Goal: Information Seeking & Learning: Learn about a topic

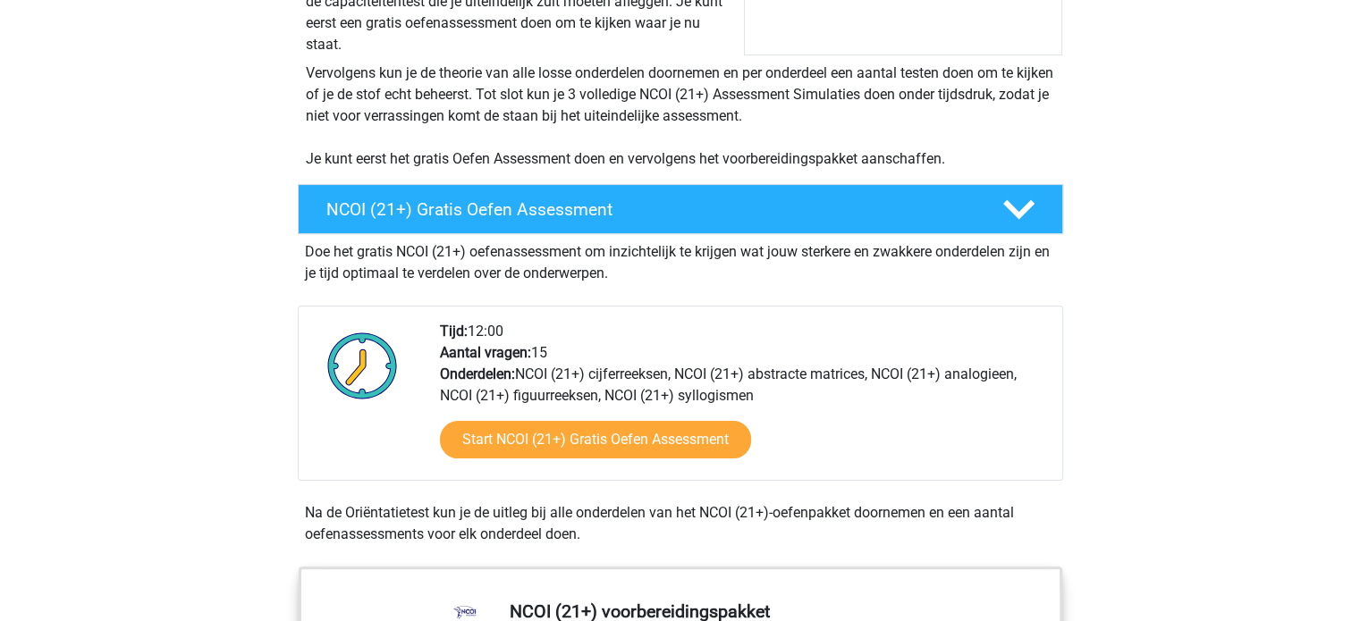
scroll to position [447, 0]
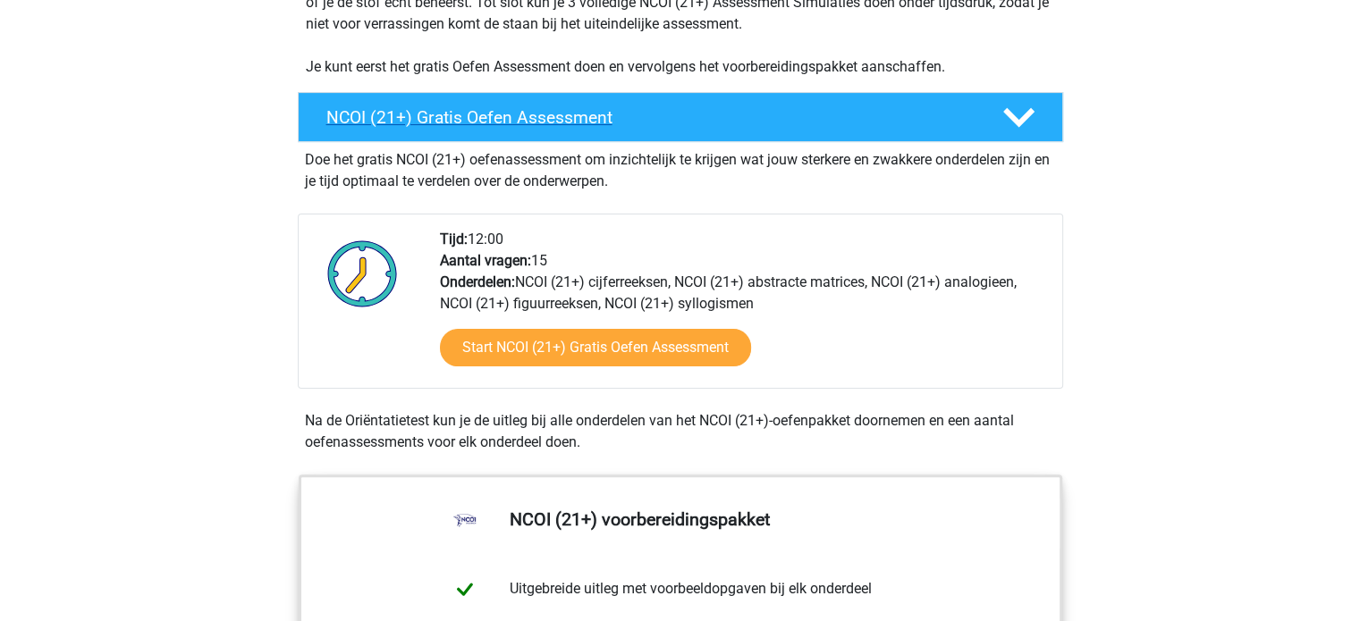
click at [528, 121] on h4 "NCOI (21+) Gratis Oefen Assessment" at bounding box center [649, 117] width 647 height 21
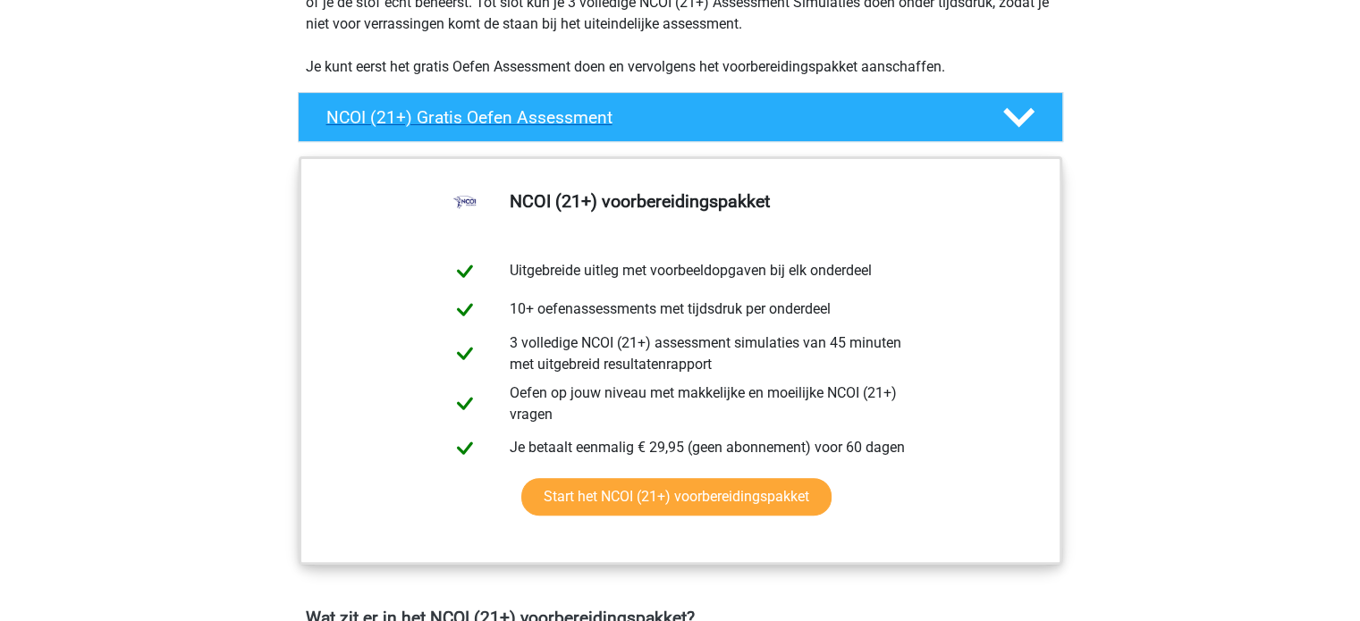
click at [528, 121] on h4 "NCOI (21+) Gratis Oefen Assessment" at bounding box center [649, 117] width 647 height 21
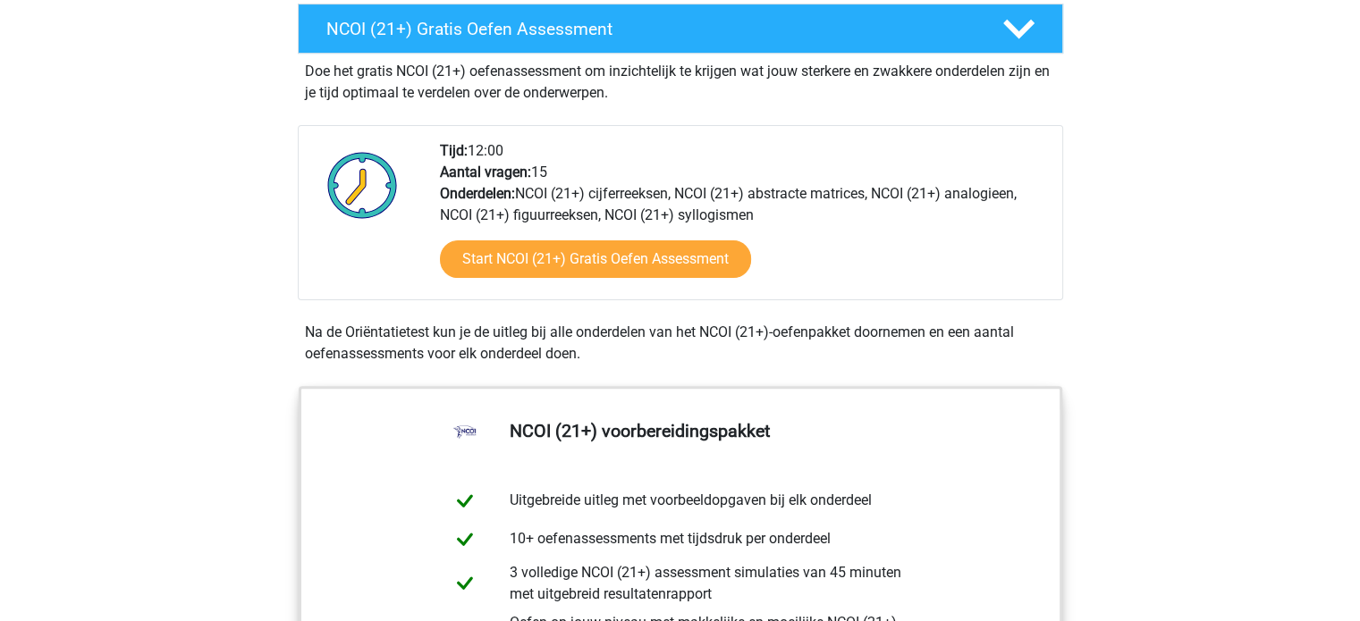
scroll to position [536, 0]
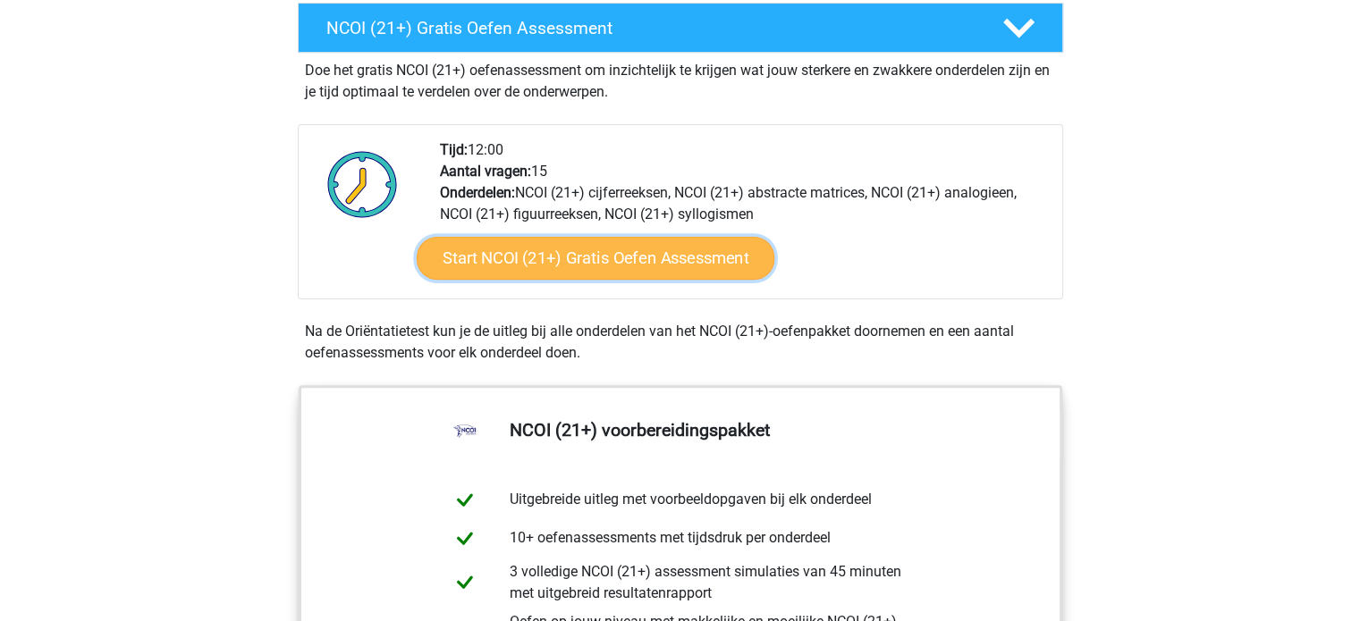
click at [590, 254] on link "Start NCOI (21+) Gratis Oefen Assessment" at bounding box center [595, 258] width 358 height 43
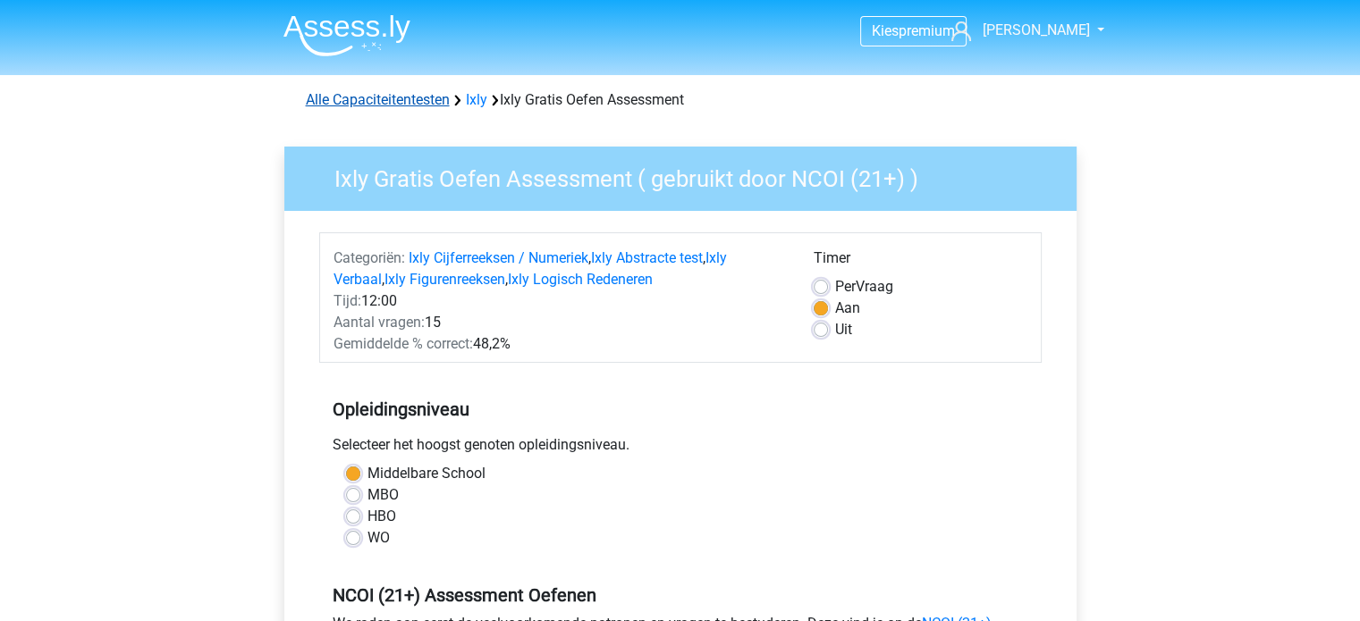
click at [417, 104] on link "Alle Capaciteitentesten" at bounding box center [378, 99] width 144 height 17
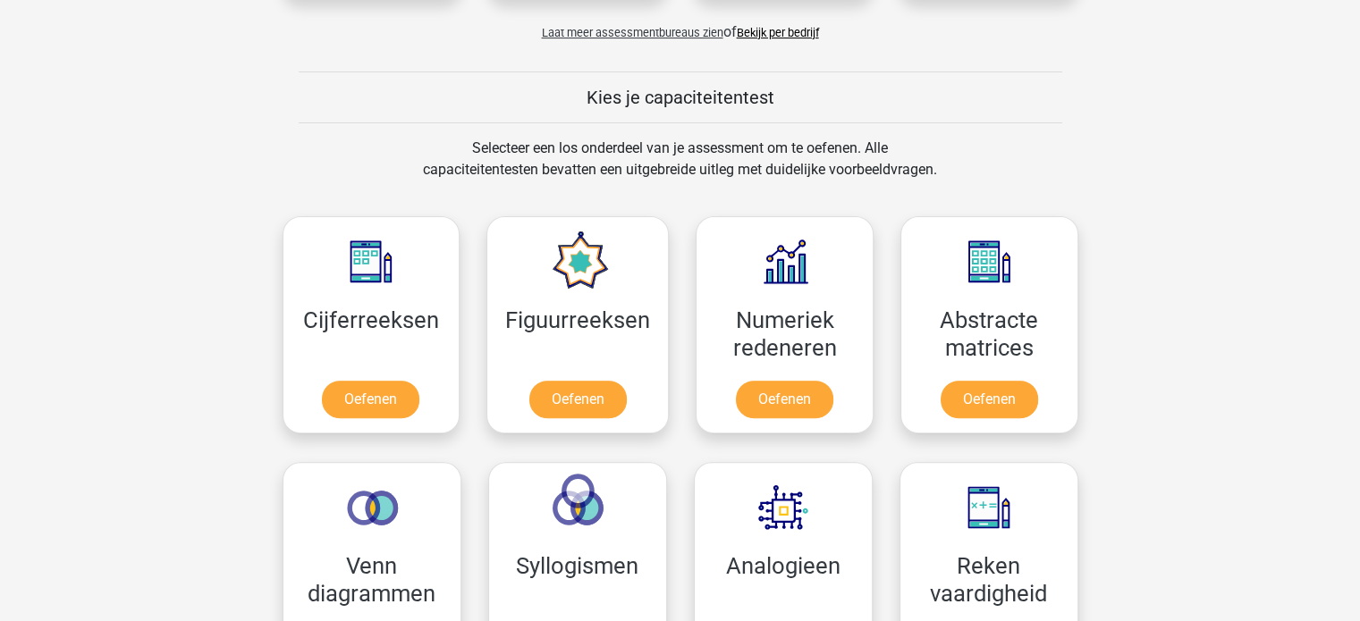
scroll to position [579, 0]
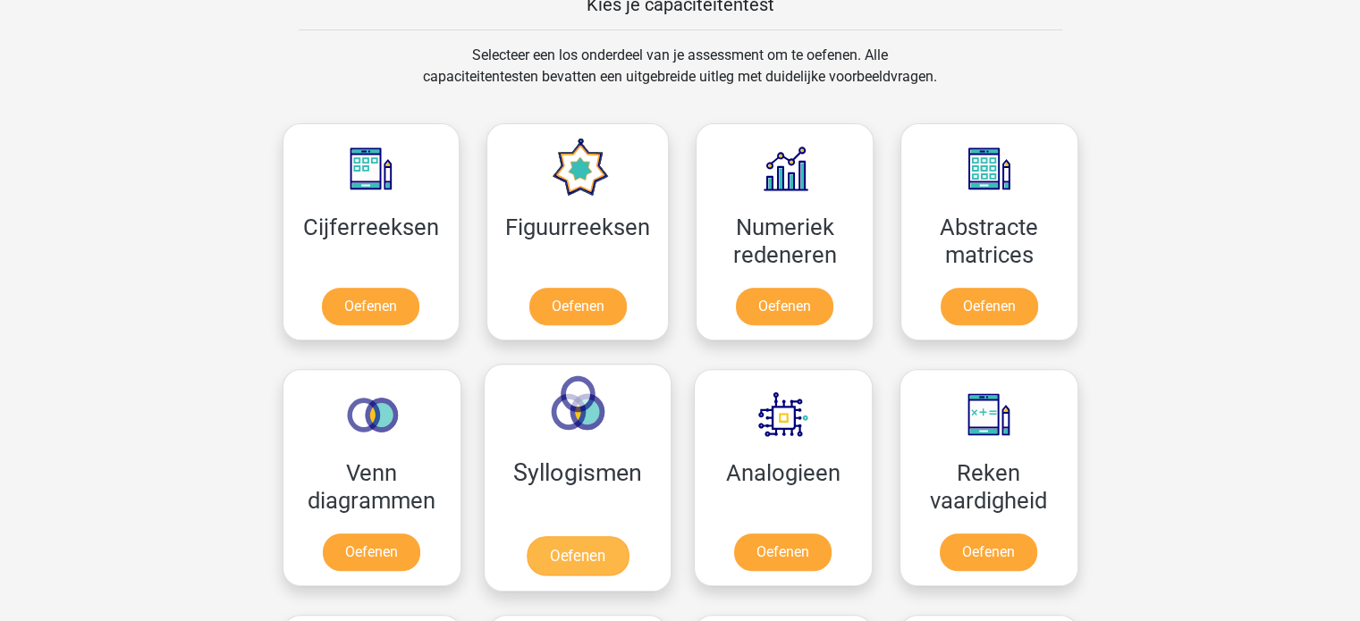
scroll to position [983, 0]
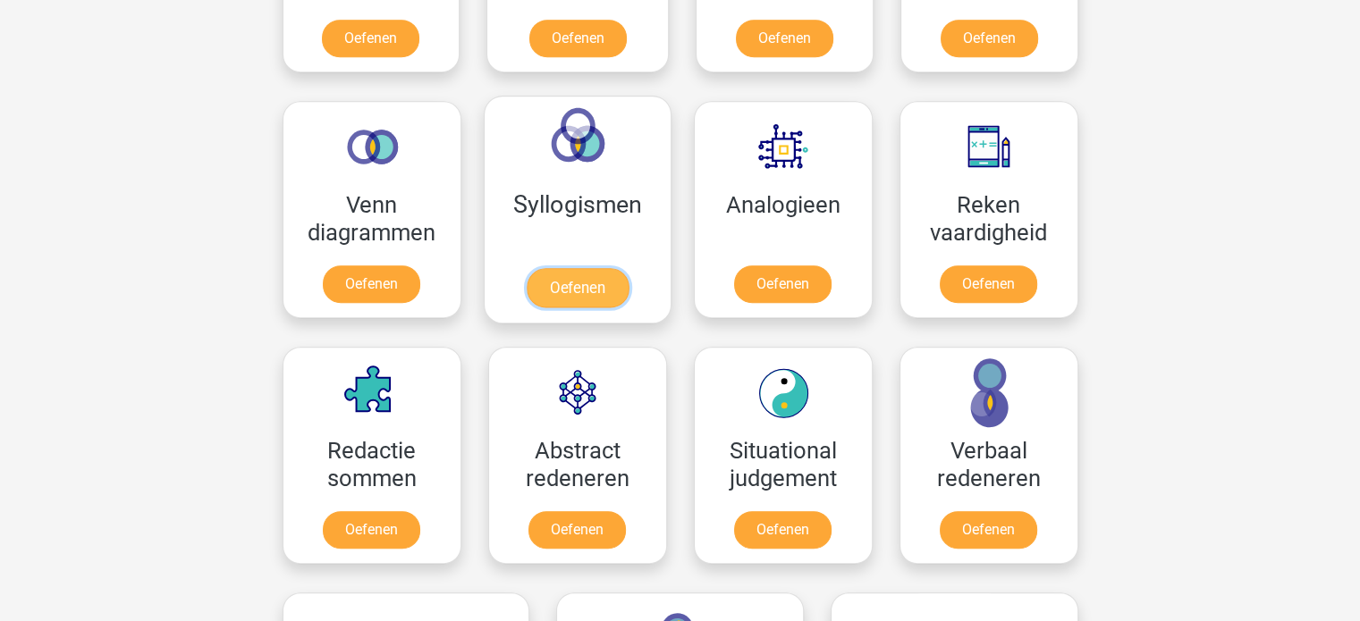
click at [573, 277] on link "Oefenen" at bounding box center [577, 287] width 102 height 39
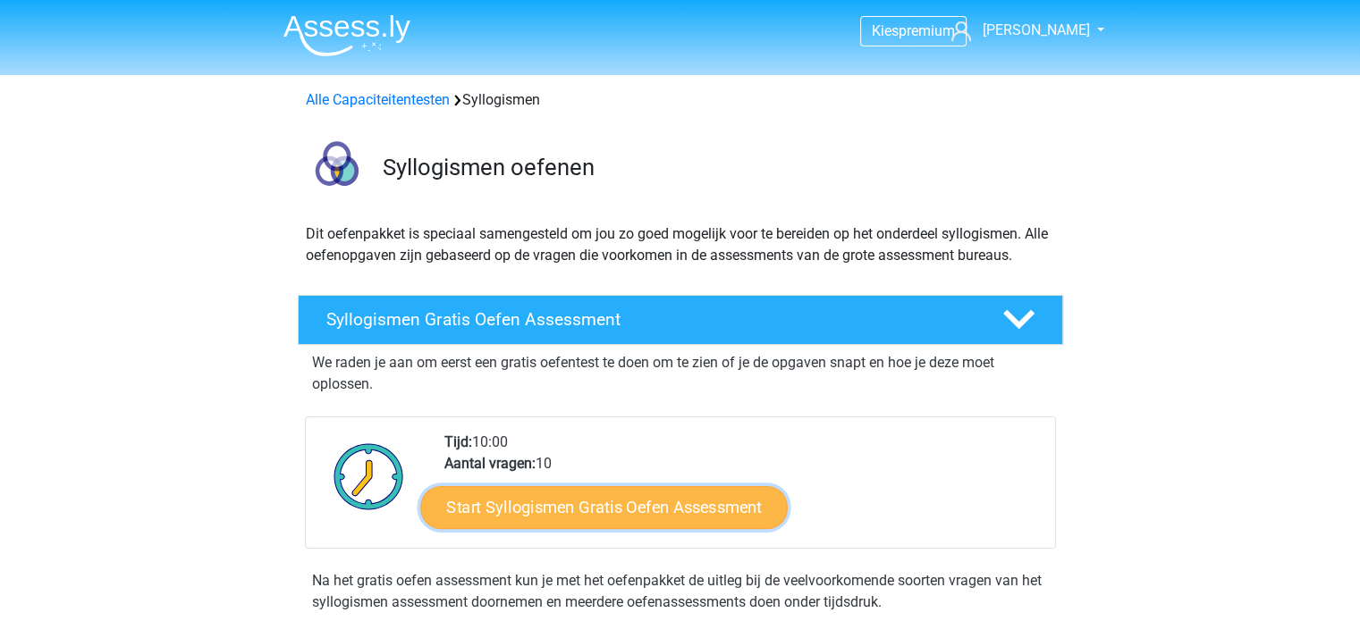
click at [735, 500] on link "Start Syllogismen Gratis Oefen Assessment" at bounding box center [603, 506] width 367 height 43
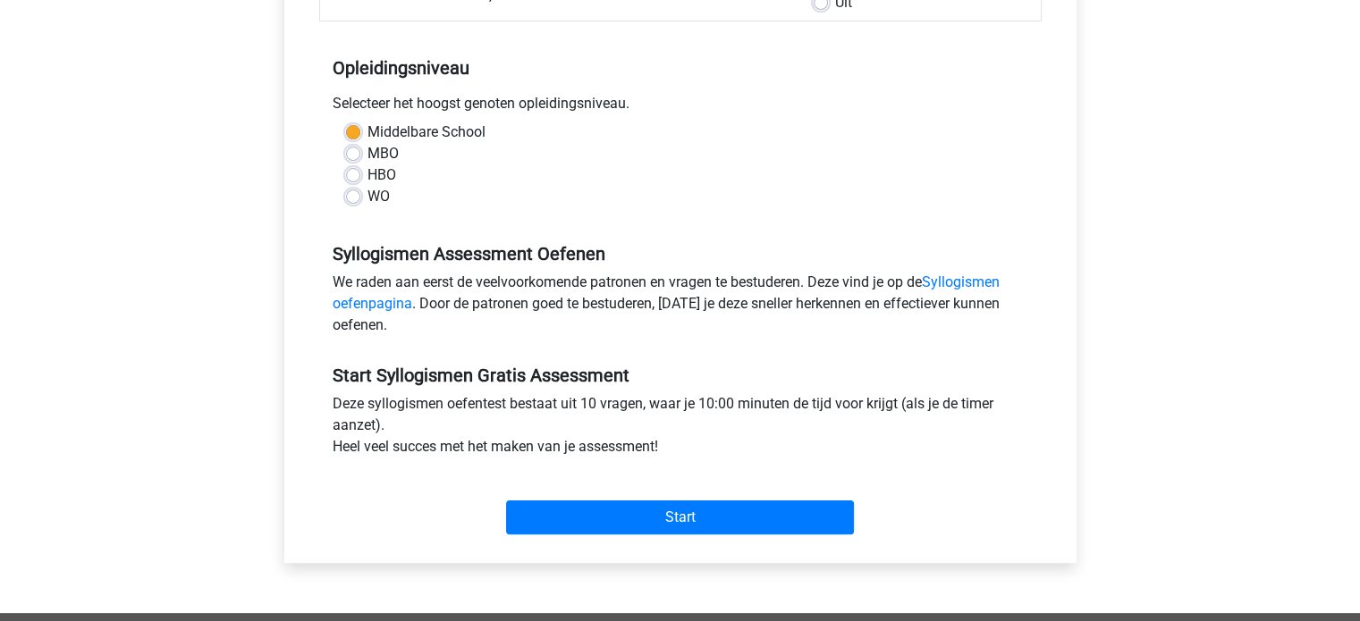
scroll to position [358, 0]
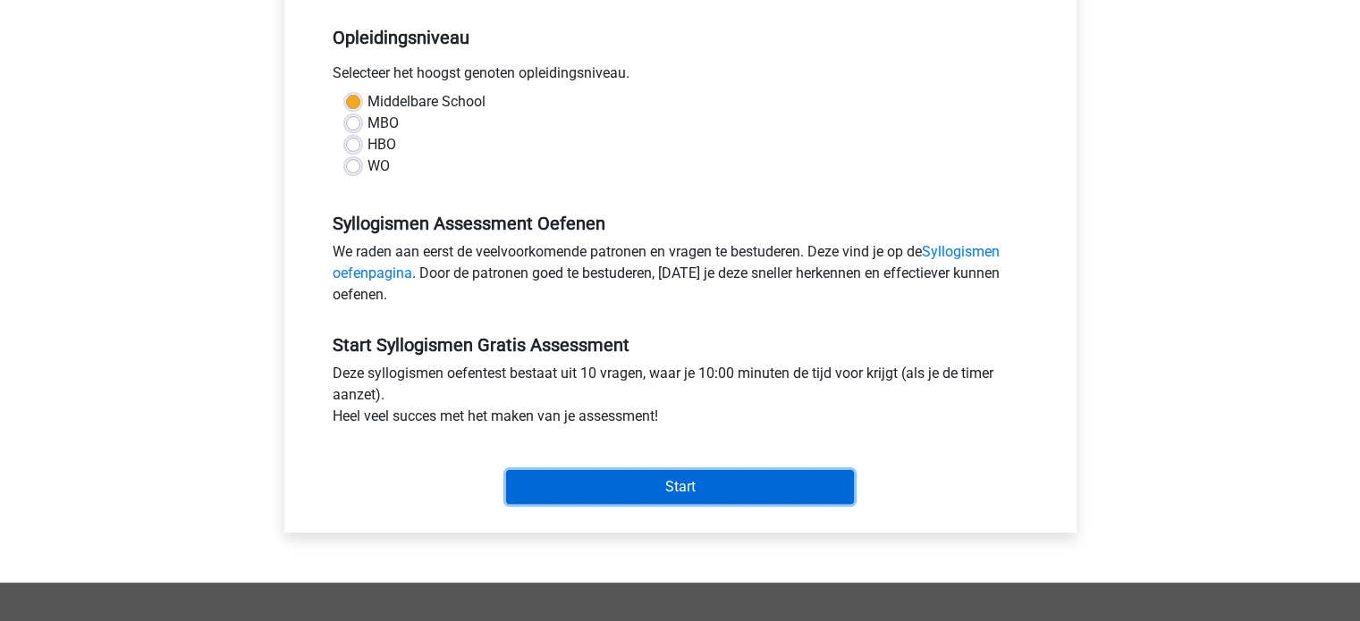
click at [765, 476] on input "Start" at bounding box center [680, 487] width 348 height 34
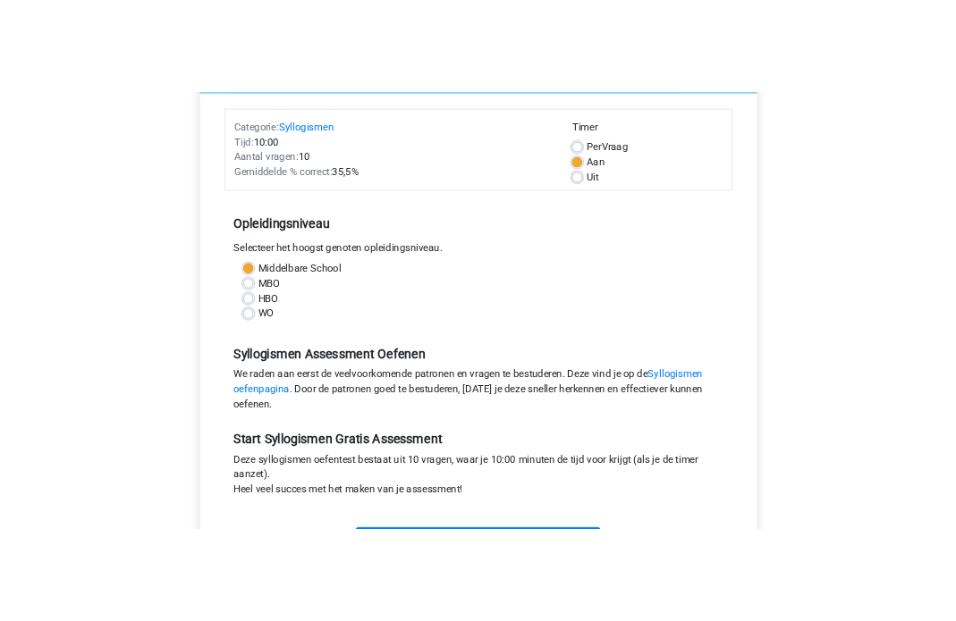
scroll to position [179, 0]
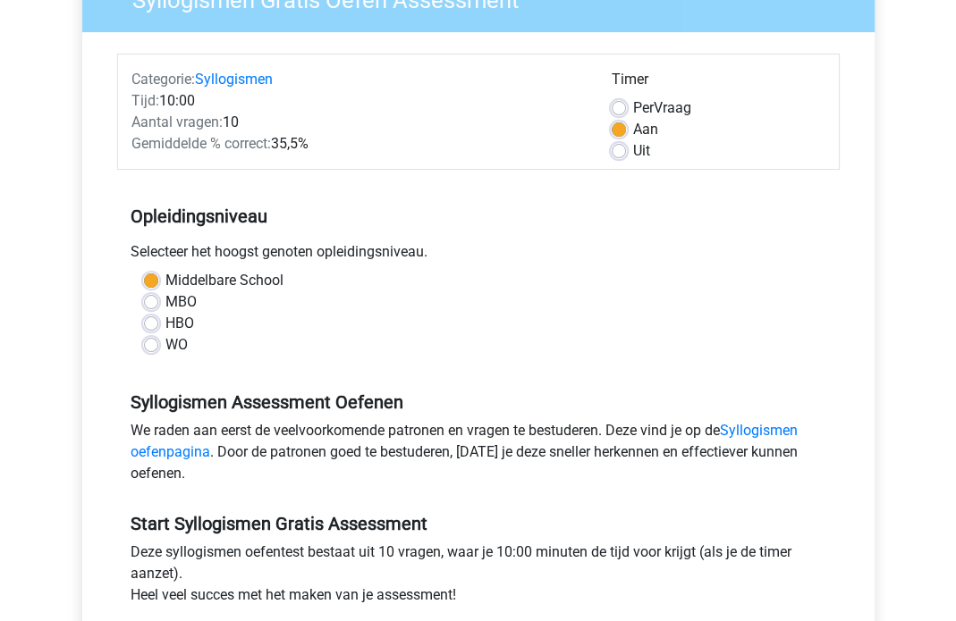
click at [299, 308] on div "MBO" at bounding box center [478, 301] width 669 height 21
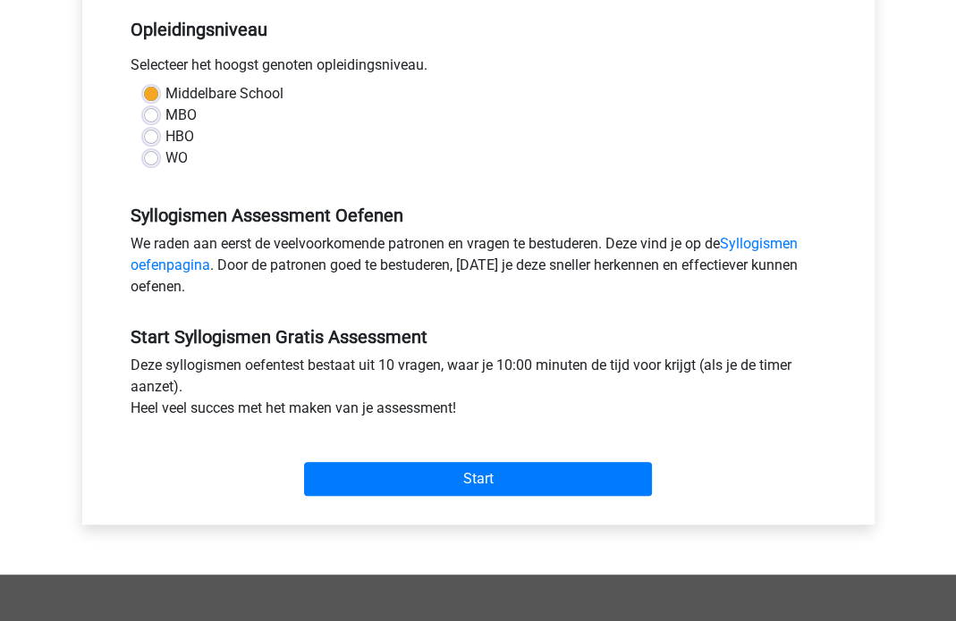
scroll to position [358, 0]
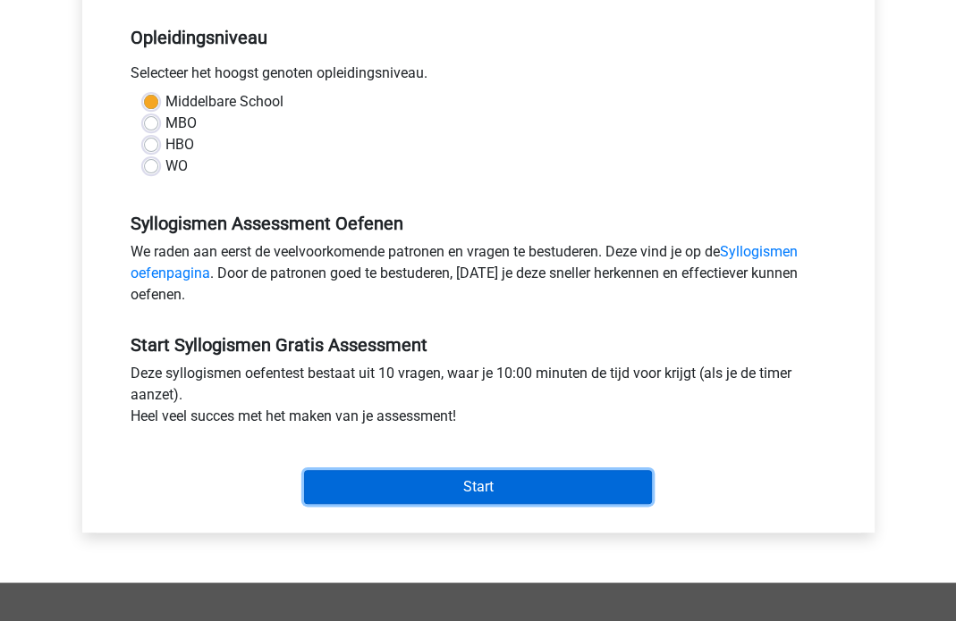
click at [481, 470] on input "Start" at bounding box center [478, 487] width 348 height 34
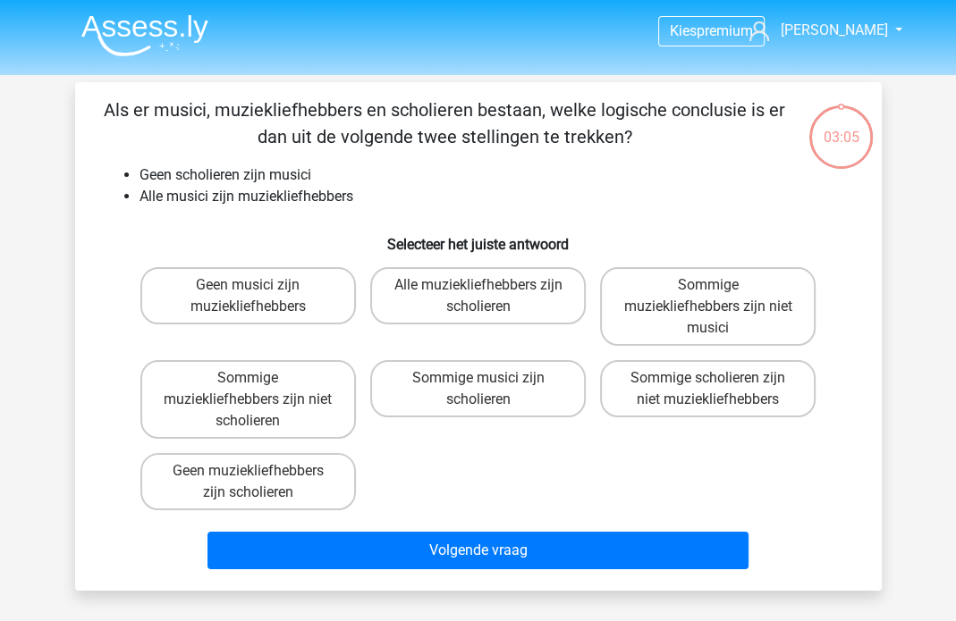
drag, startPoint x: 561, startPoint y: 137, endPoint x: 57, endPoint y: 104, distance: 505.3
click at [57, 104] on div "03:05 Vraag 1 van de 10 Categorie: syllogismen set 1 Als er musici, muziekliefh…" at bounding box center [478, 336] width 849 height 509
copy p "Als er musici, muziekliefhebbers en scholieren bestaan, welke logische conclusi…"
click at [268, 193] on li "Alle musici zijn muziekliefhebbers" at bounding box center [495, 196] width 713 height 21
click at [522, 394] on label "Sommige musici zijn scholieren" at bounding box center [477, 388] width 215 height 57
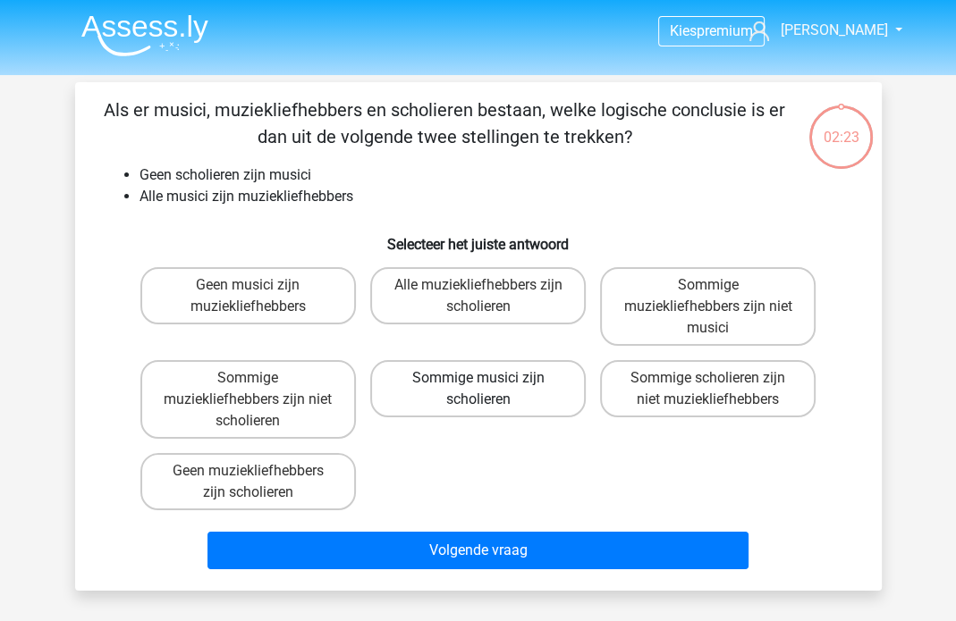
click at [489, 390] on input "Sommige musici zijn scholieren" at bounding box center [483, 384] width 12 height 12
radio input "true"
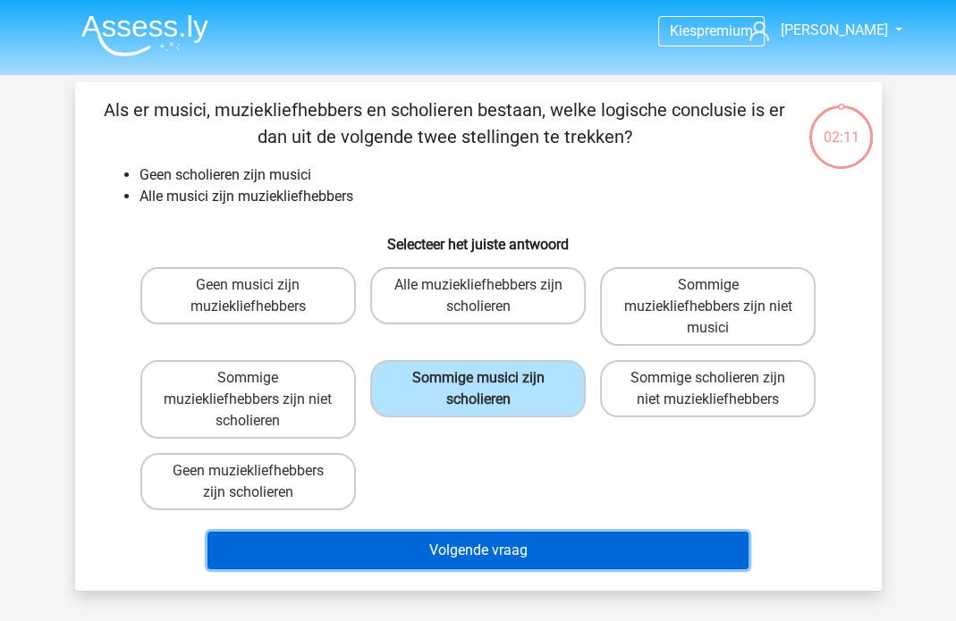
click at [561, 534] on button "Volgende vraag" at bounding box center [477, 551] width 541 height 38
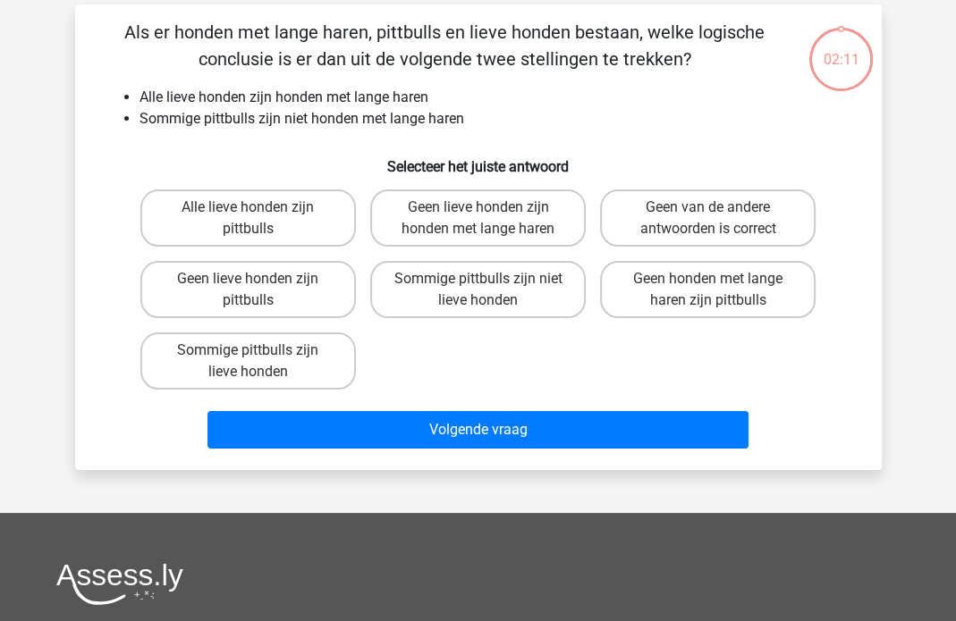
scroll to position [82, 0]
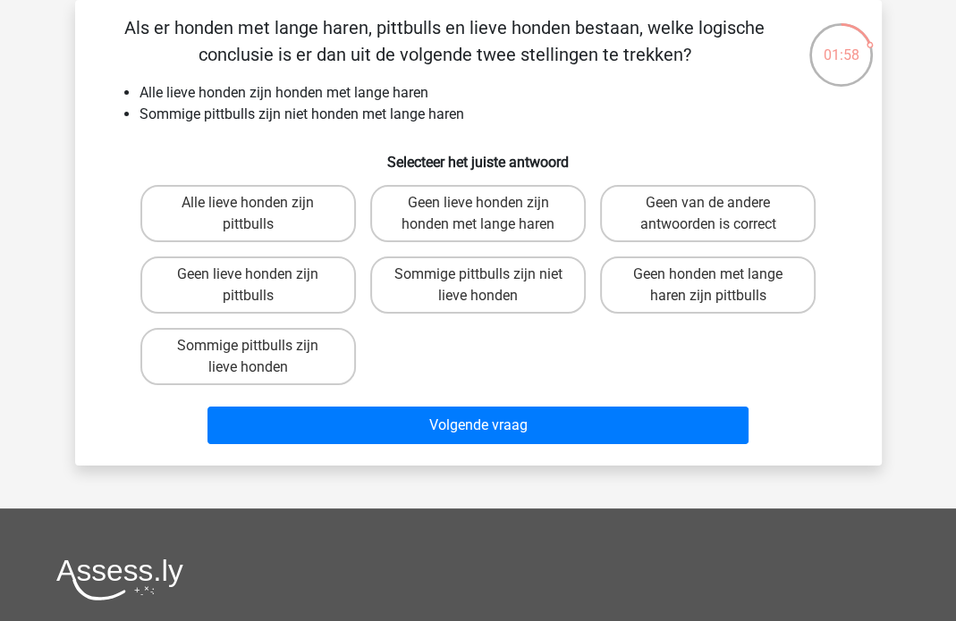
drag, startPoint x: 703, startPoint y: 51, endPoint x: 52, endPoint y: 14, distance: 651.8
click at [52, 14] on div "Kies premium andrea andreapinzonmarin@gmail.com" at bounding box center [478, 449] width 956 height 1063
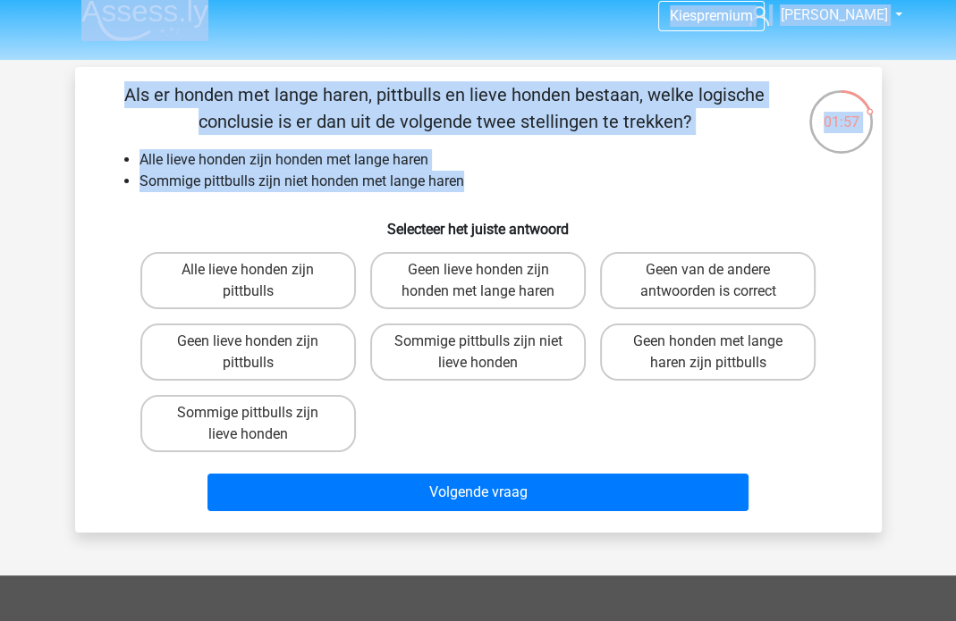
scroll to position [0, 0]
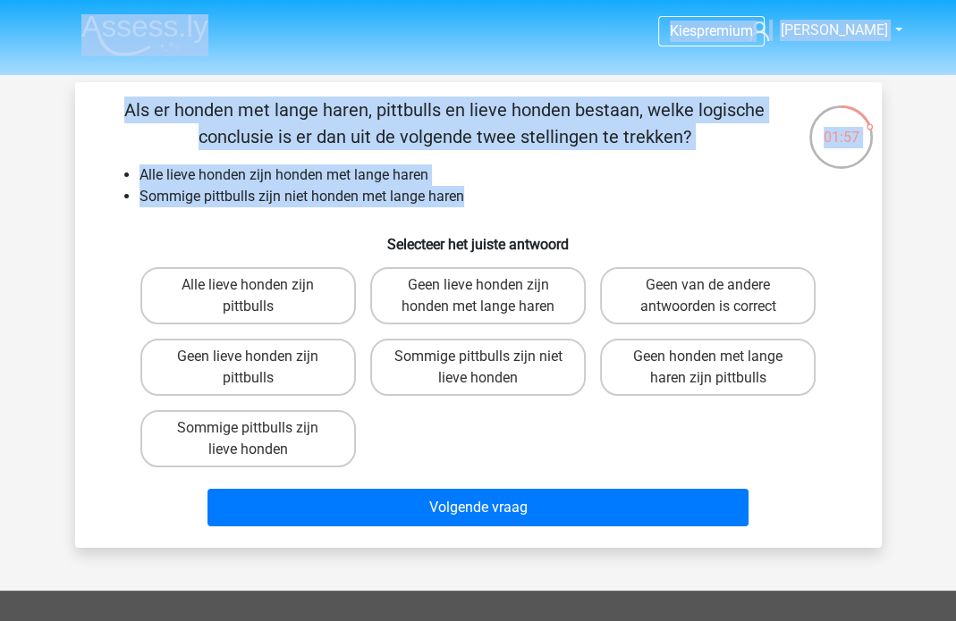
drag, startPoint x: 461, startPoint y: 114, endPoint x: 77, endPoint y: -1, distance: 401.1
click at [77, 0] on html "Kies premium andrea andreapinzonmarin@gmail.com" at bounding box center [478, 531] width 956 height 1063
copy div "Kies premium andrea andreapinzonmarin@gmail.com Kies premium Nederlands English…"
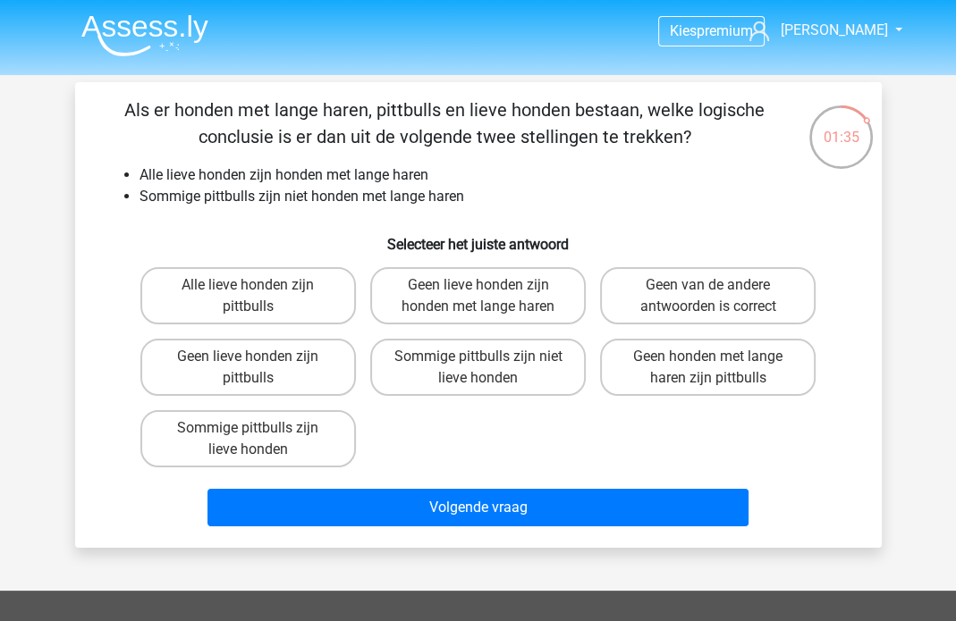
click at [97, 292] on div "Als er honden met lange haren, pittbulls en lieve honden bestaan, welke logisch…" at bounding box center [478, 315] width 792 height 437
click at [758, 371] on label "Geen honden met lange haren zijn pittbulls" at bounding box center [707, 367] width 215 height 57
click at [720, 368] on input "Geen honden met lange haren zijn pittbulls" at bounding box center [714, 363] width 12 height 12
radio input "true"
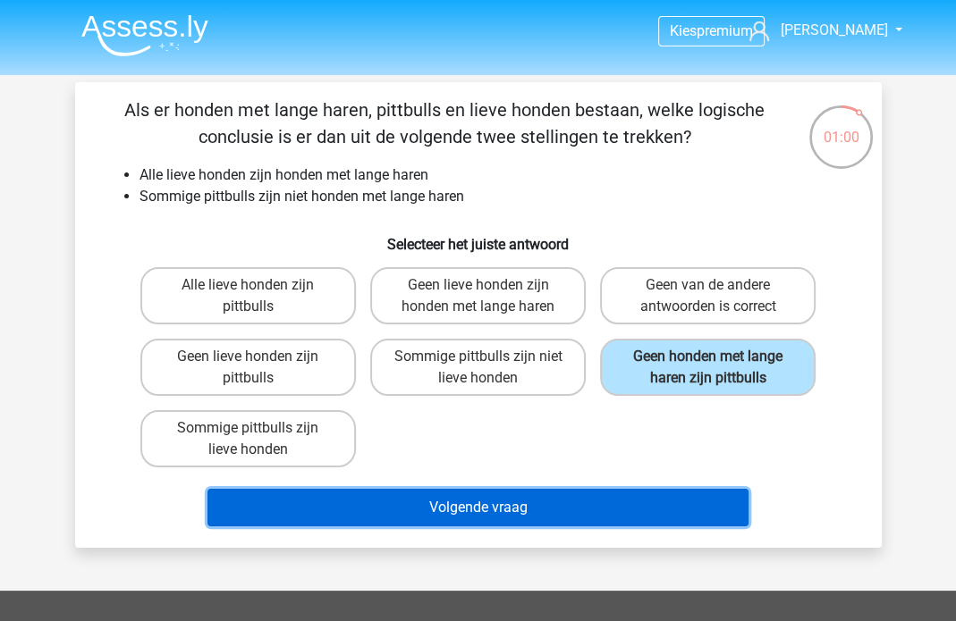
click at [544, 497] on button "Volgende vraag" at bounding box center [477, 508] width 541 height 38
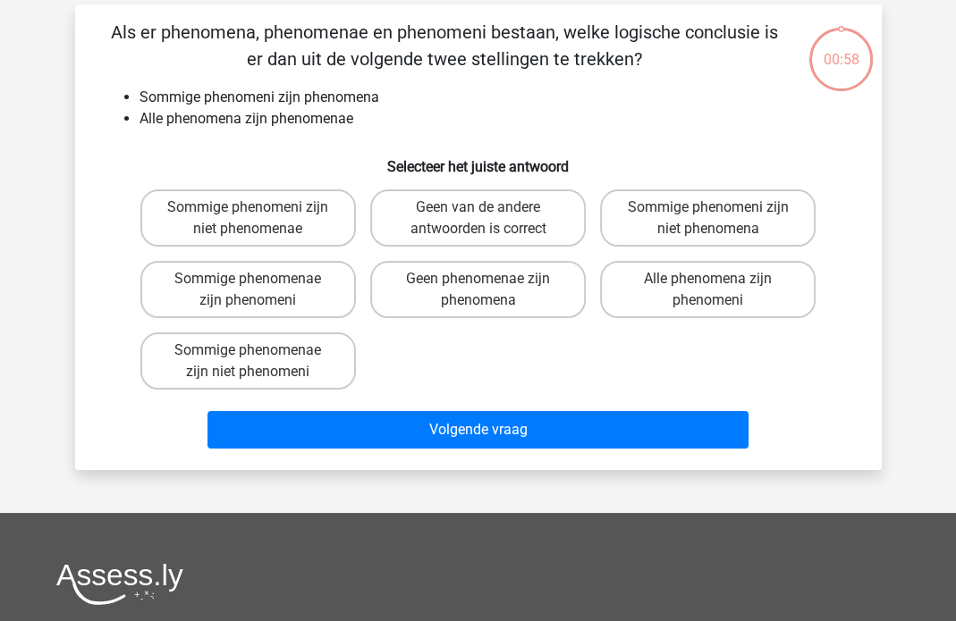
scroll to position [82, 0]
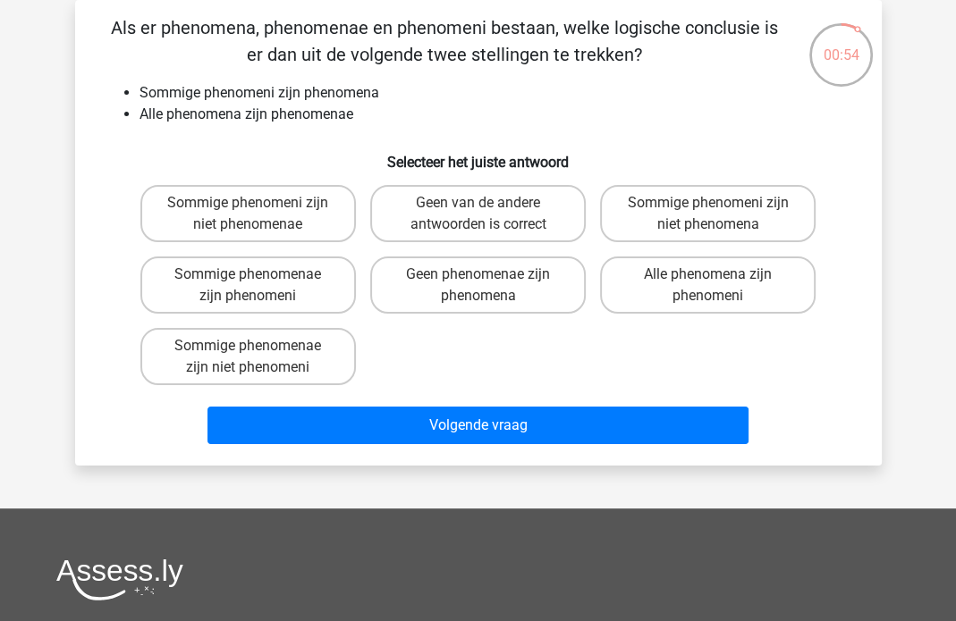
drag, startPoint x: 625, startPoint y: 54, endPoint x: 469, endPoint y: 30, distance: 157.3
click at [469, 30] on p "Als er phenomena, phenomenae en phenomeni bestaan, welke logische conclusie is …" at bounding box center [445, 41] width 682 height 54
click at [677, 82] on li "Sommige phenomeni zijn phenomena" at bounding box center [495, 92] width 713 height 21
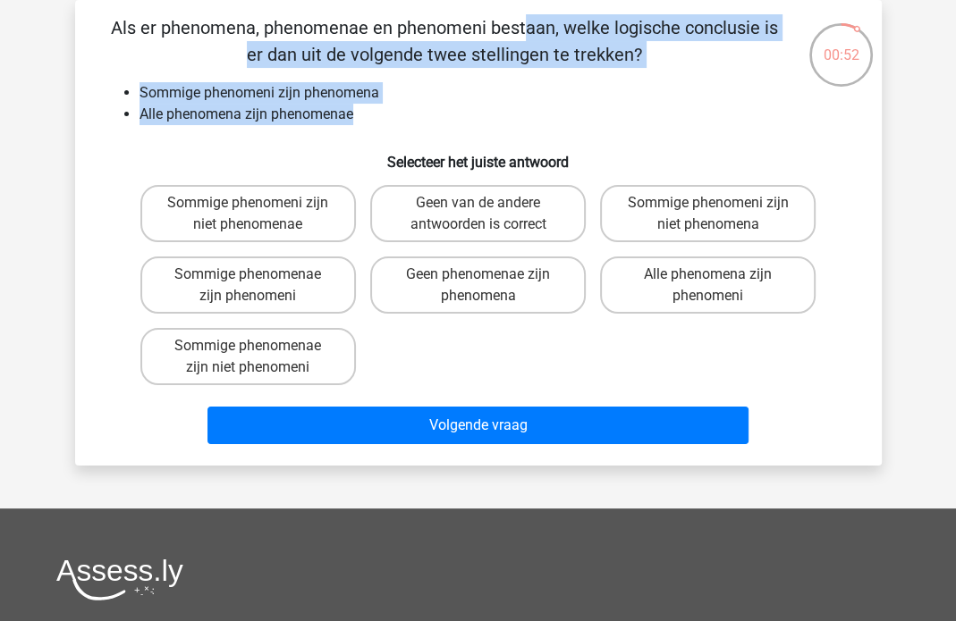
drag, startPoint x: 357, startPoint y: 120, endPoint x: 104, endPoint y: 21, distance: 271.7
click at [104, 21] on div "Als er phenomena, phenomenae en phenomeni bestaan, welke logische conclusie is …" at bounding box center [478, 232] width 792 height 437
copy div "Als er phenomena, phenomenae en phenomeni bestaan, welke logische conclusie is …"
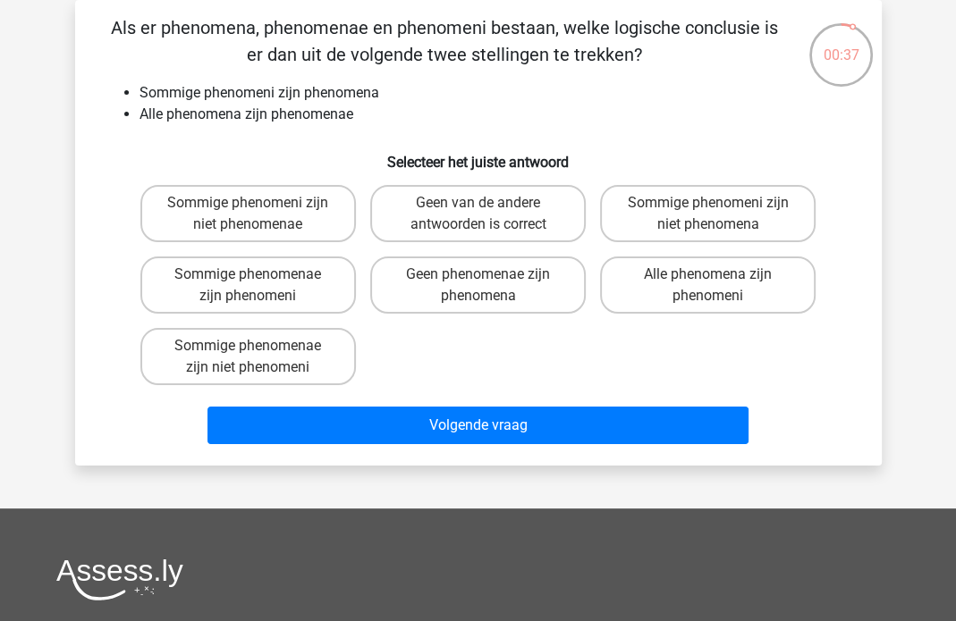
click at [109, 189] on div "Sommige phenomeni zijn niet phenomenae Geen van de andere antwoorden is correct…" at bounding box center [478, 285] width 749 height 215
click at [325, 357] on label "Sommige phenomenae zijn niet phenomeni" at bounding box center [247, 356] width 215 height 57
click at [259, 357] on input "Sommige phenomenae zijn niet phenomeni" at bounding box center [254, 352] width 12 height 12
radio input "true"
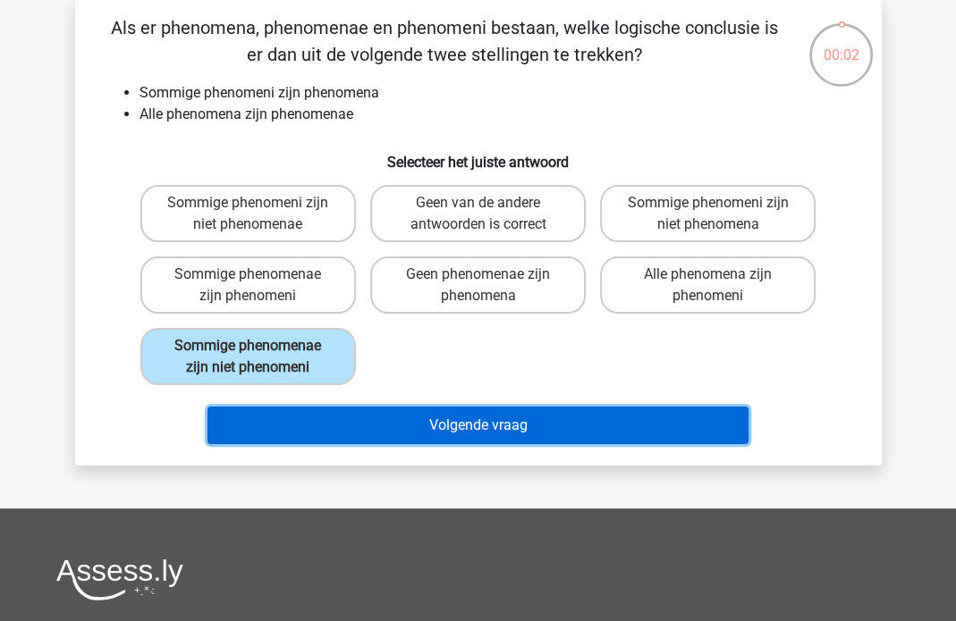
click at [495, 422] on button "Volgende vraag" at bounding box center [477, 426] width 541 height 38
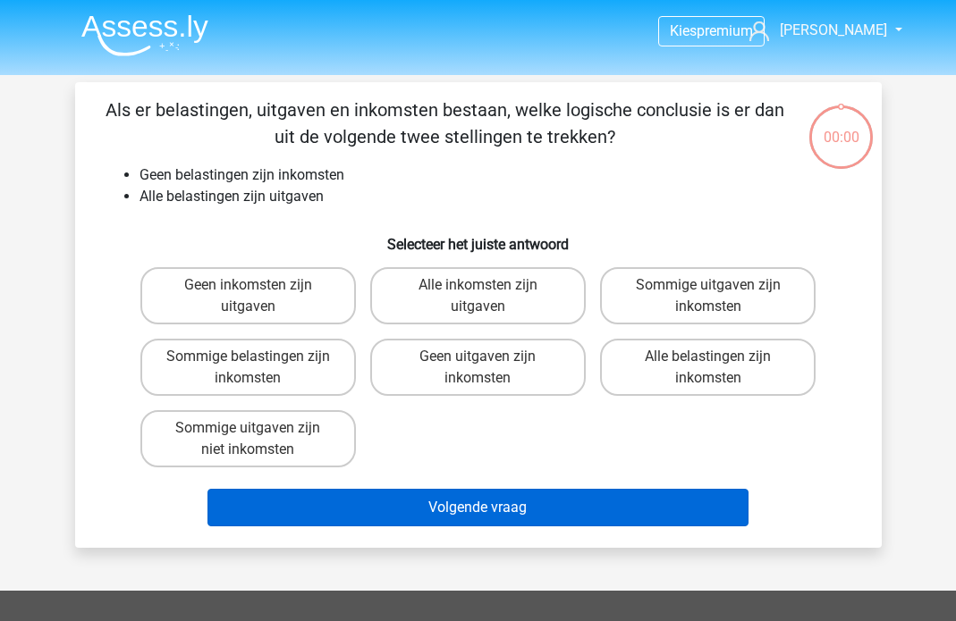
scroll to position [82, 0]
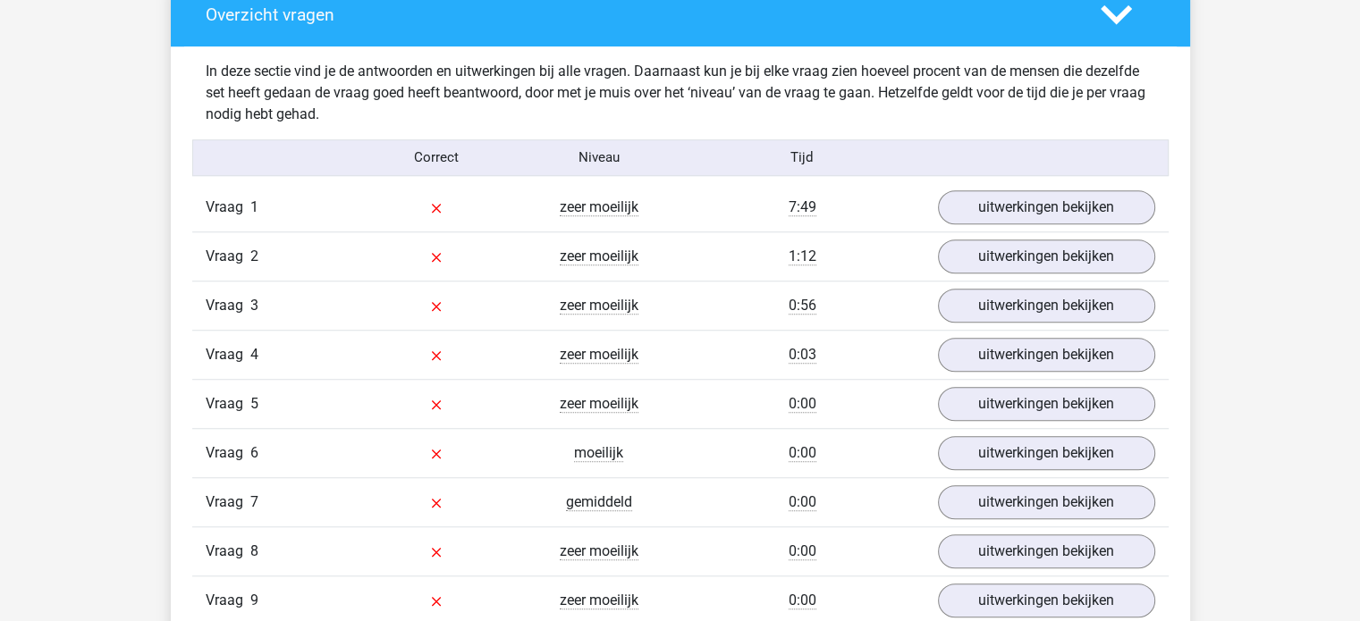
scroll to position [1341, 0]
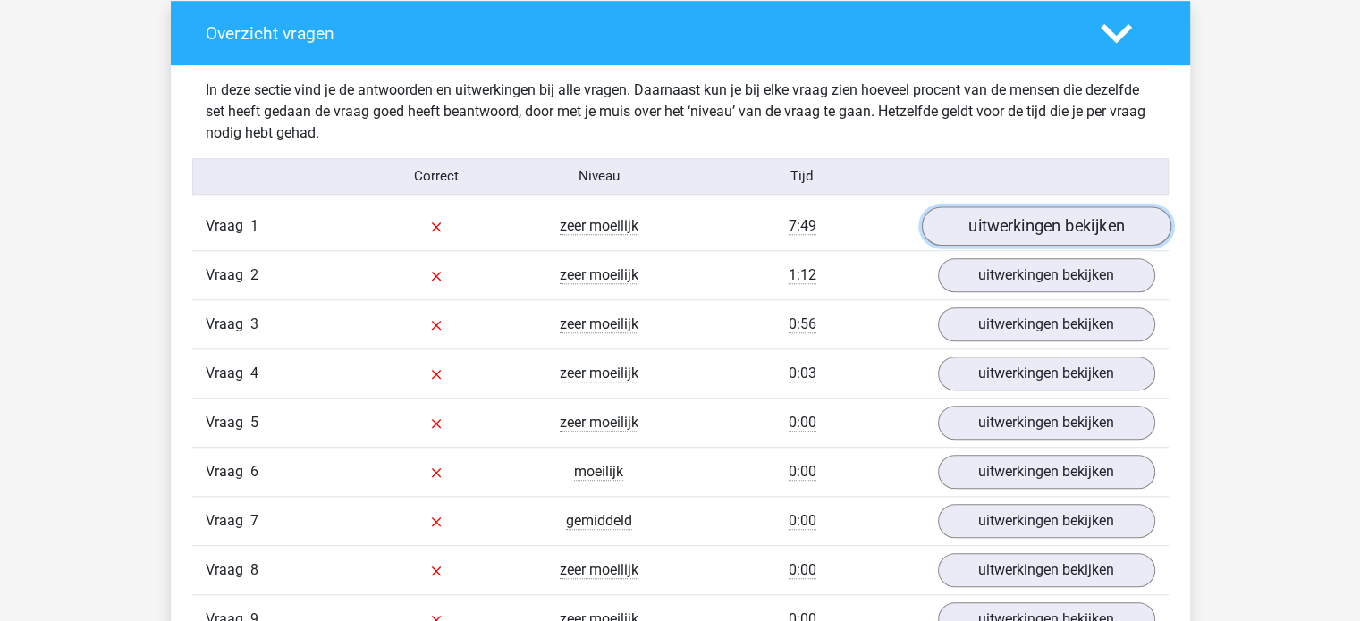
click at [955, 219] on link "uitwerkingen bekijken" at bounding box center [1045, 225] width 249 height 39
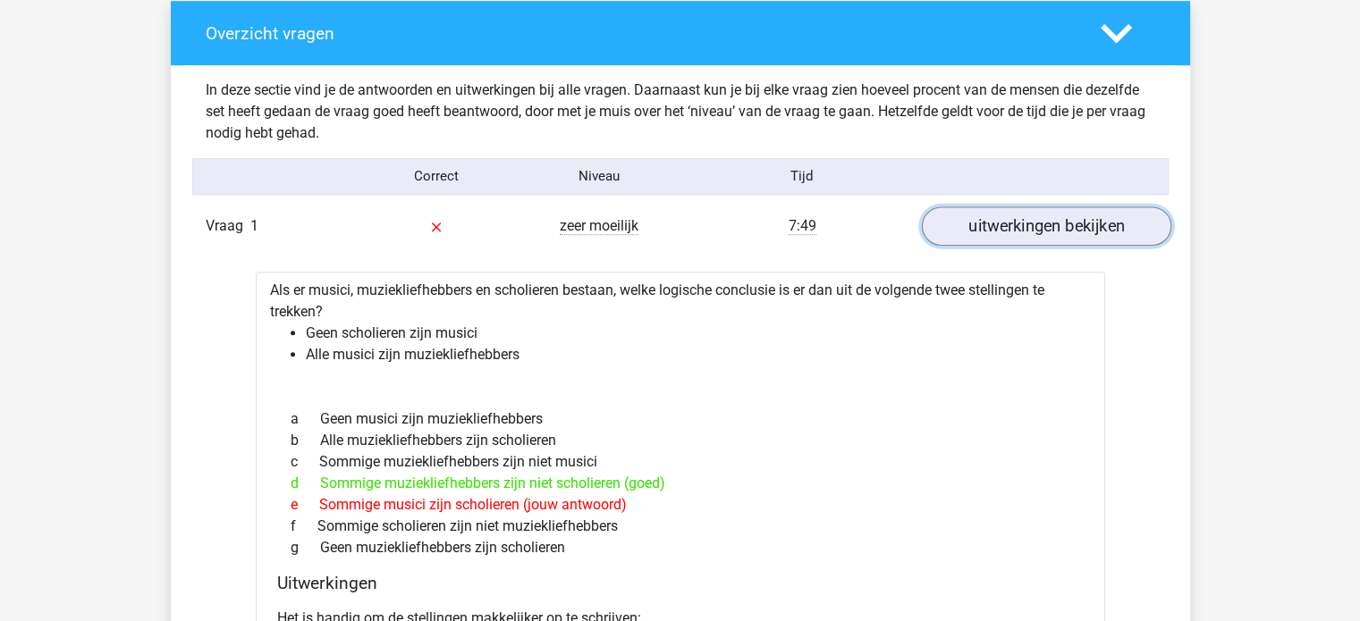
click at [955, 223] on link "uitwerkingen bekijken" at bounding box center [1045, 225] width 249 height 39
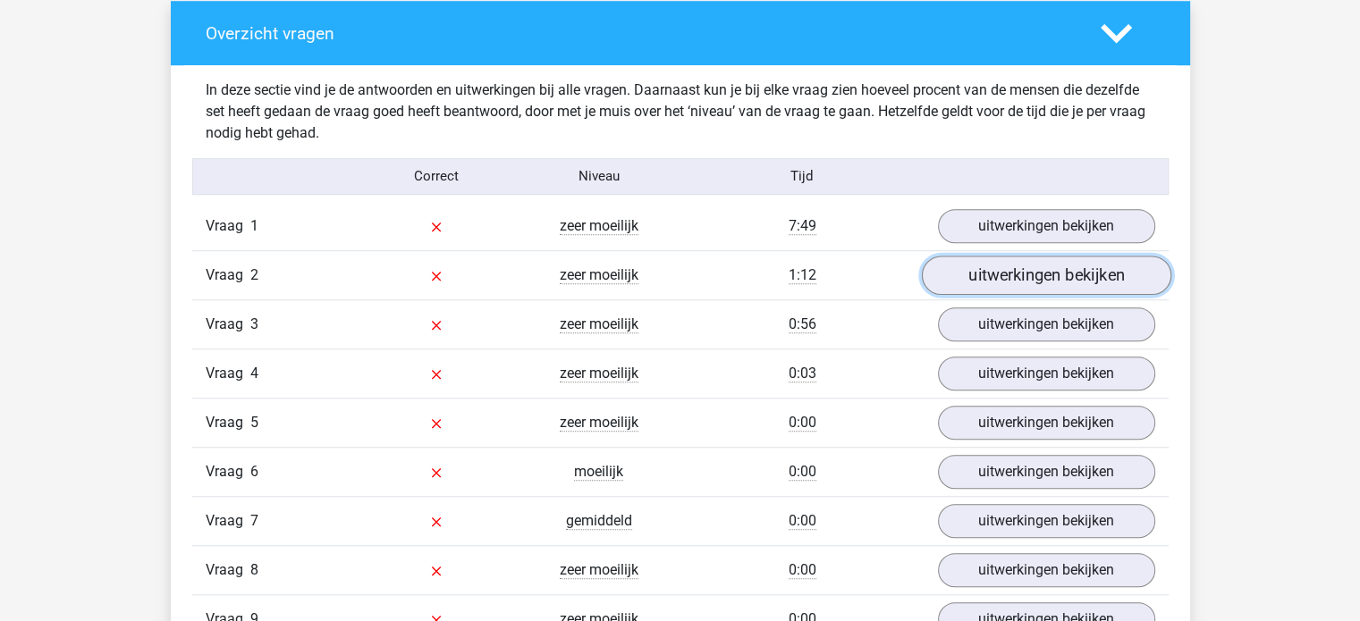
click at [955, 278] on link "uitwerkingen bekijken" at bounding box center [1045, 275] width 249 height 39
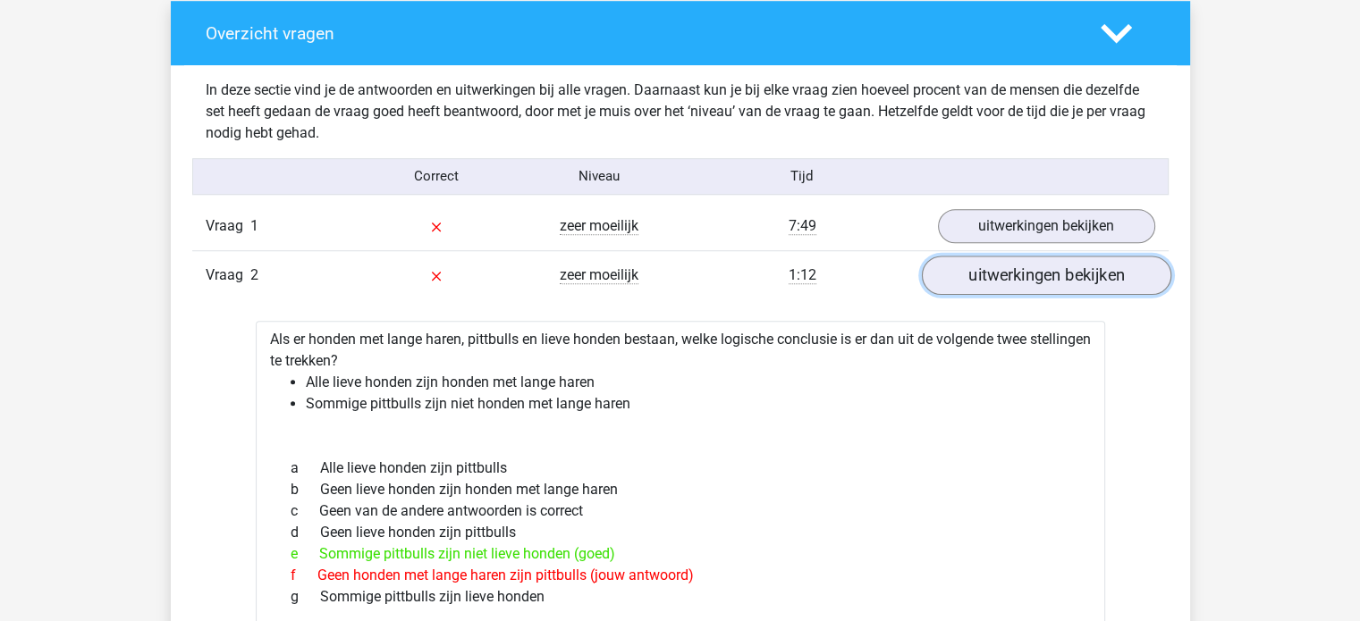
click at [955, 278] on link "uitwerkingen bekijken" at bounding box center [1045, 275] width 249 height 39
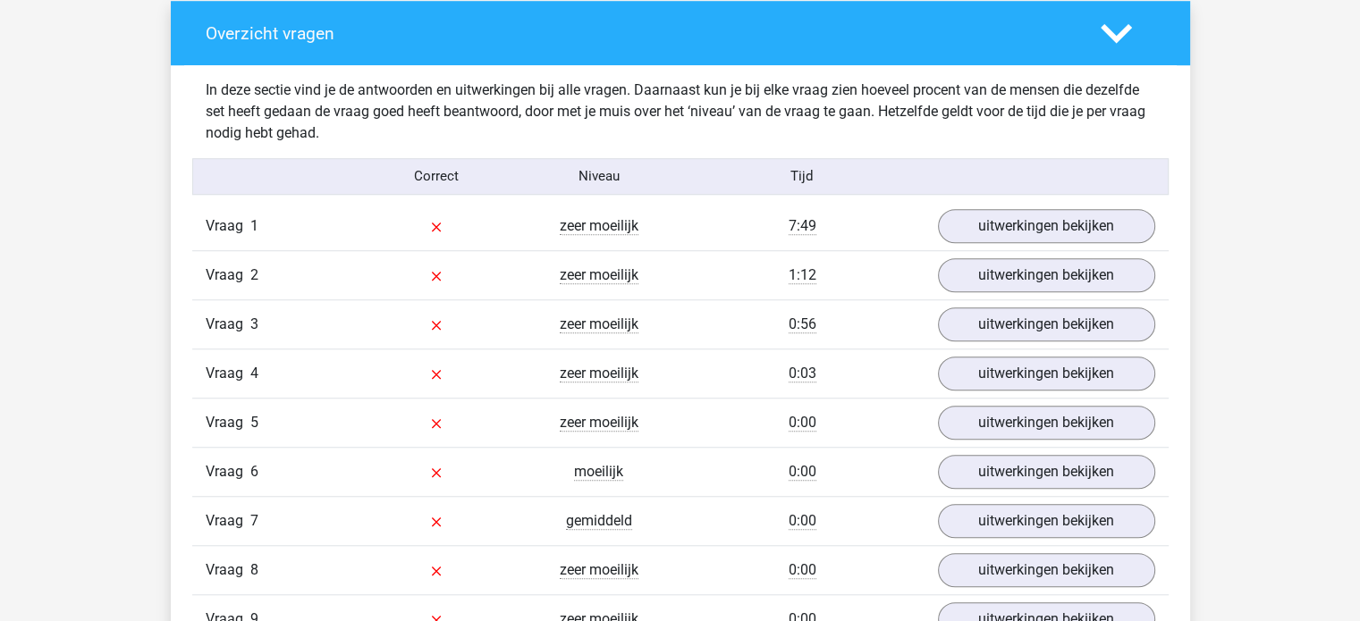
click at [955, 23] on icon at bounding box center [1115, 33] width 31 height 31
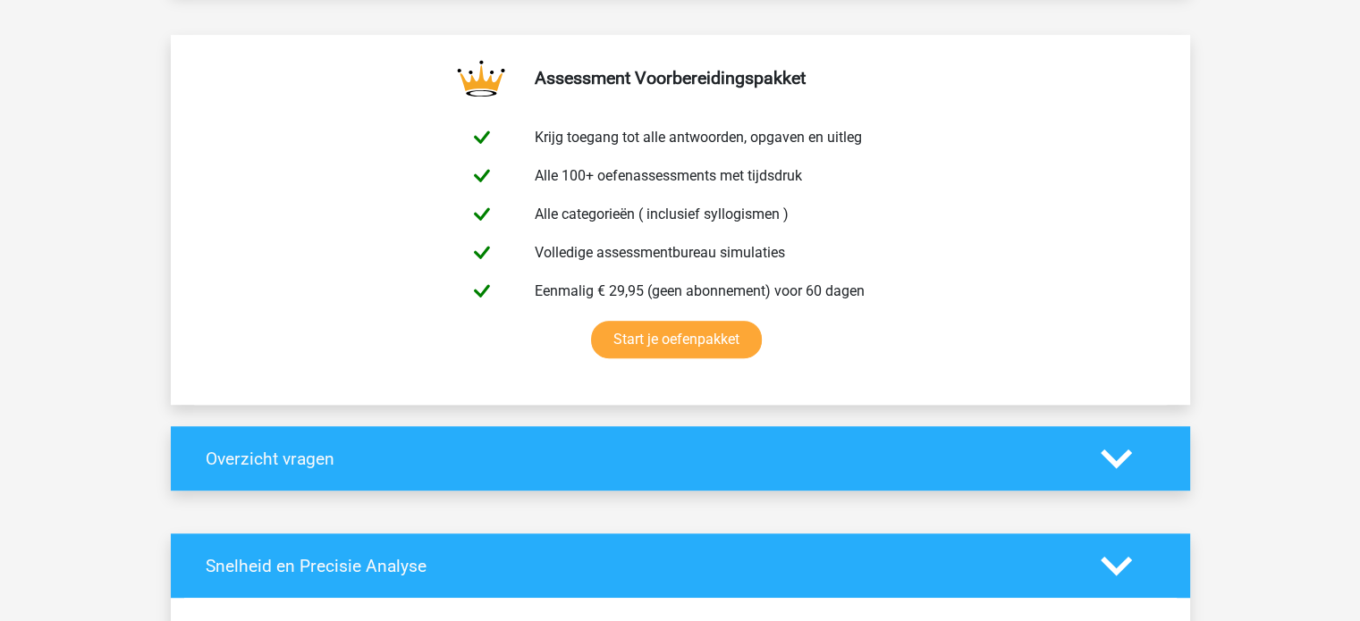
scroll to position [894, 0]
